Goal: Task Accomplishment & Management: Manage account settings

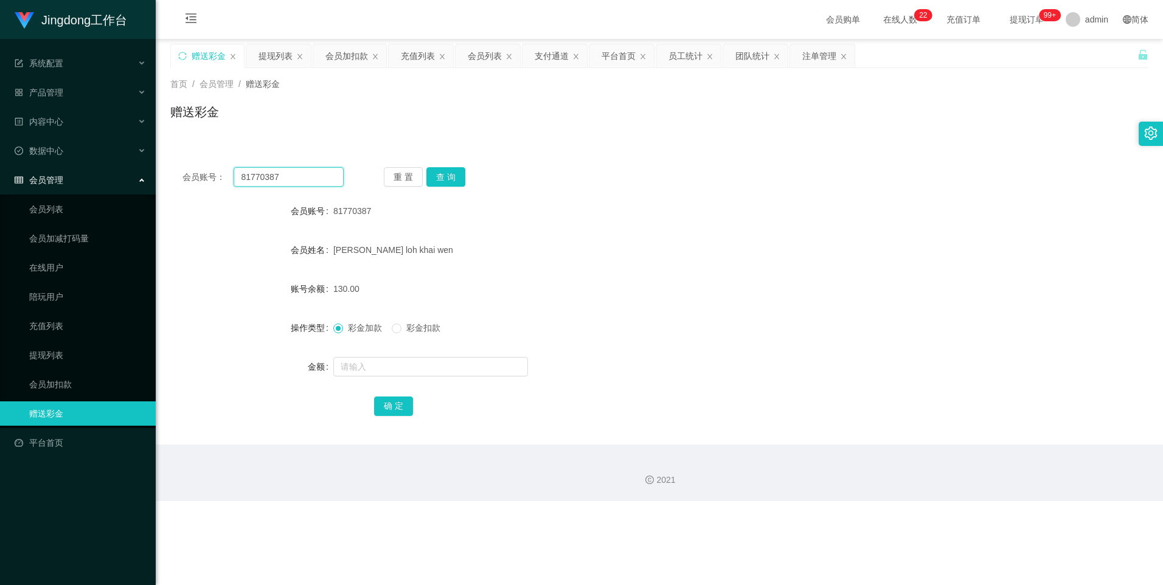
click at [283, 177] on input "81770387" at bounding box center [289, 176] width 110 height 19
click at [282, 177] on input "81770387" at bounding box center [289, 176] width 110 height 19
click at [291, 175] on input "81770387" at bounding box center [289, 176] width 110 height 19
paste input "MeiM"
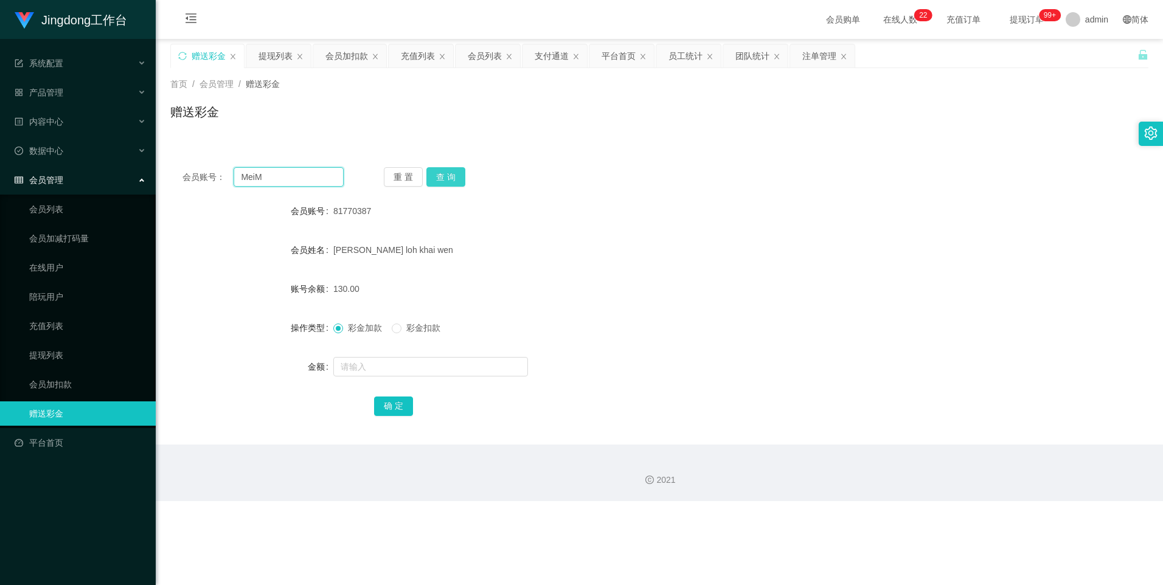
type input "MeiM"
click at [450, 178] on button "查 询" at bounding box center [446, 176] width 39 height 19
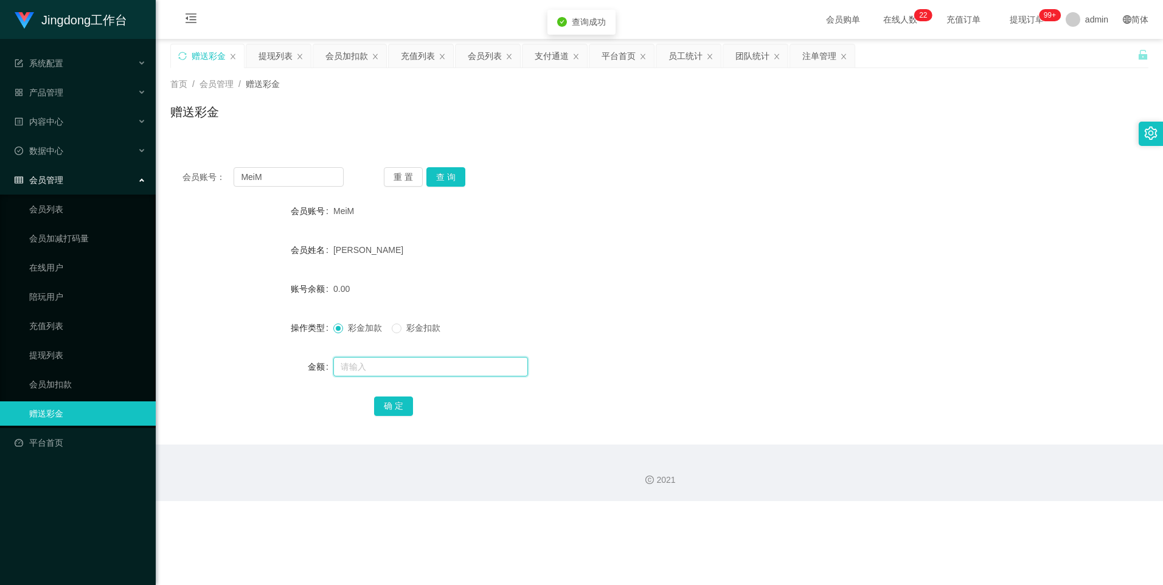
click at [382, 360] on input "text" at bounding box center [430, 366] width 195 height 19
type input "500"
click at [393, 408] on button "确 定" at bounding box center [393, 406] width 39 height 19
click at [82, 210] on link "会员列表" at bounding box center [87, 209] width 117 height 24
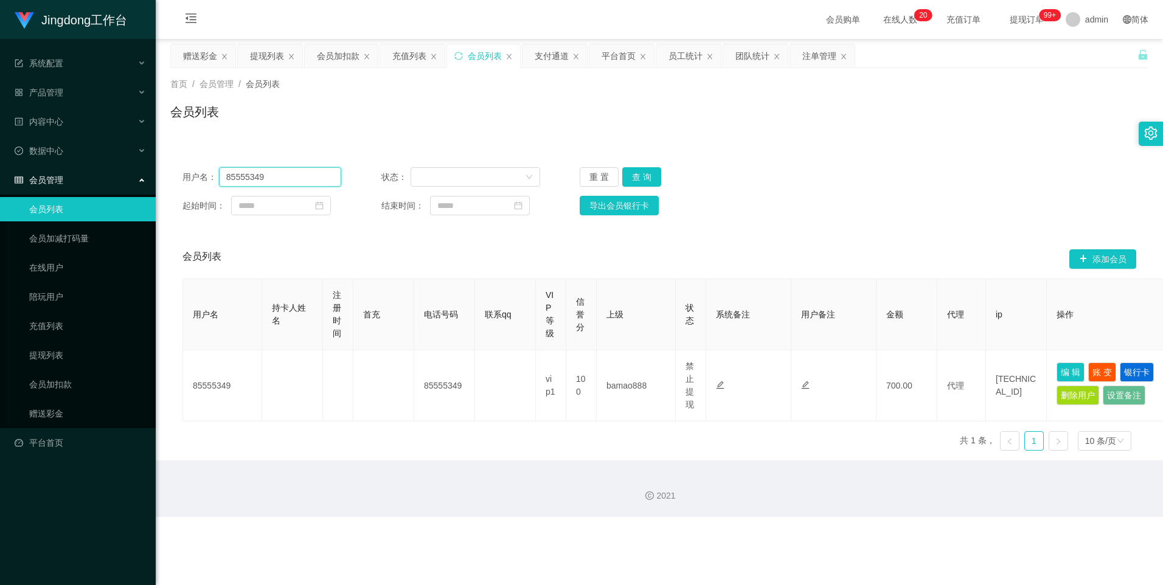
click at [272, 182] on input "85555349" at bounding box center [280, 176] width 123 height 19
paste input "MeiM"
type input "MeiM"
drag, startPoint x: 644, startPoint y: 175, endPoint x: 657, endPoint y: 176, distance: 12.3
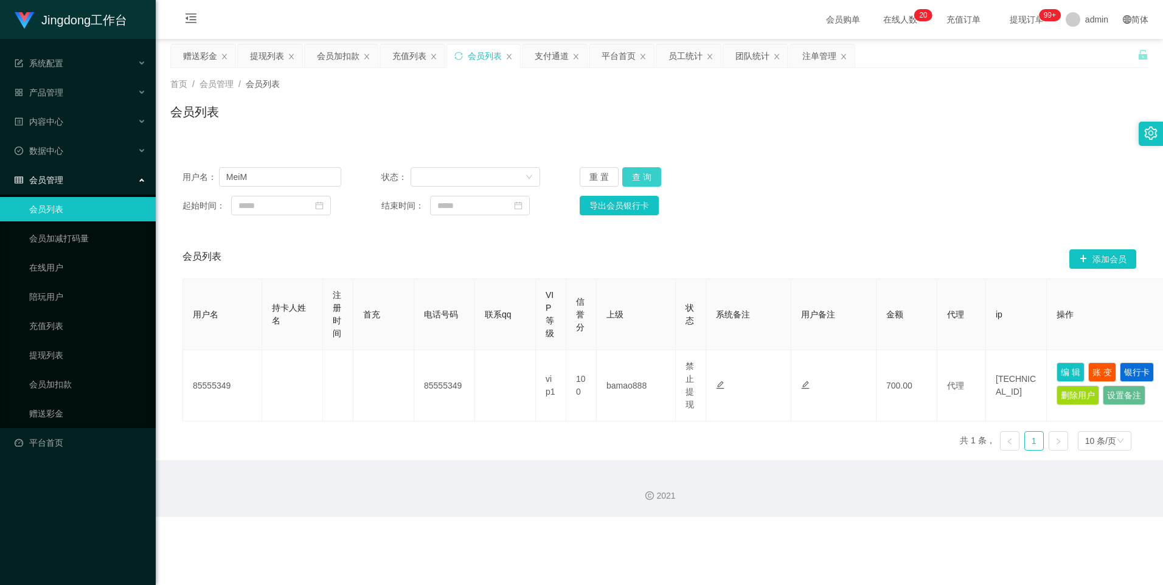
click at [646, 175] on button "查 询" at bounding box center [641, 176] width 39 height 19
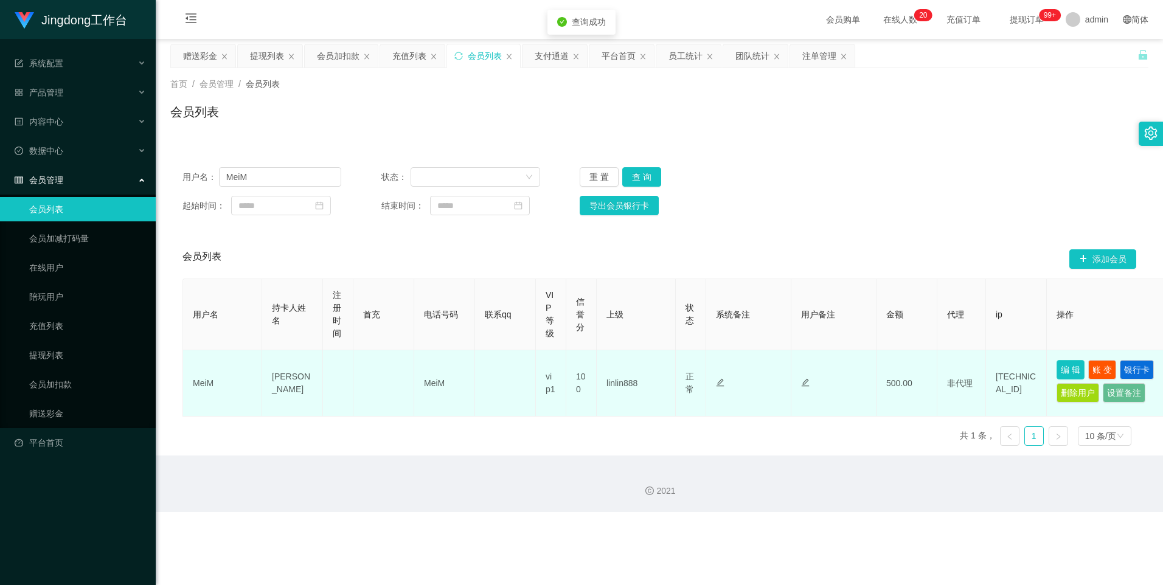
click at [1076, 366] on button "编 辑" at bounding box center [1071, 369] width 28 height 19
type input "MeiM"
type input "[PERSON_NAME]"
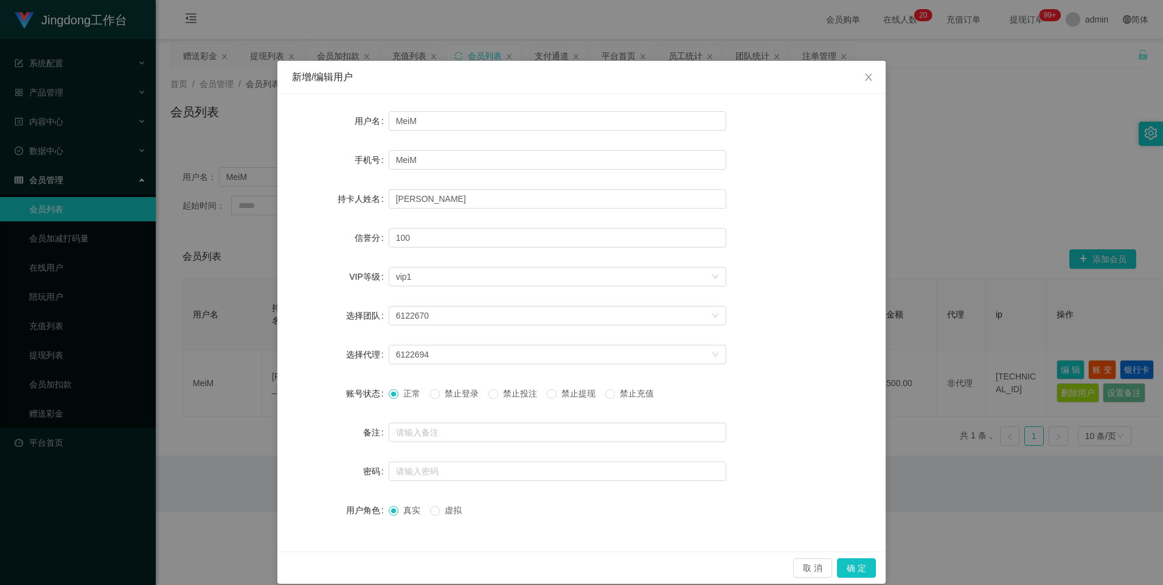
click at [583, 393] on span "禁止提现" at bounding box center [579, 394] width 44 height 10
click at [852, 566] on button "确 定" at bounding box center [856, 568] width 39 height 19
